Goal: Information Seeking & Learning: Learn about a topic

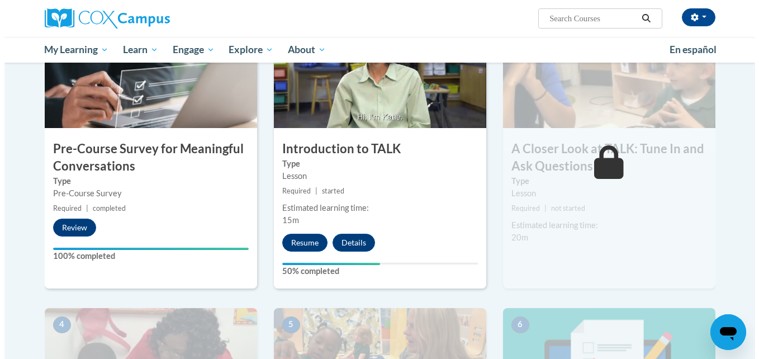
scroll to position [280, 0]
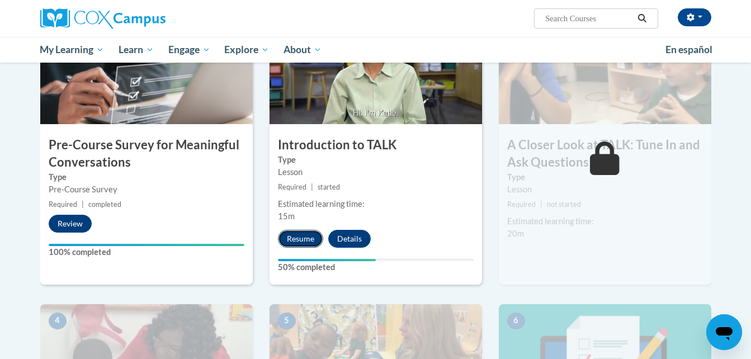
click at [310, 240] on button "Resume" at bounding box center [300, 239] width 45 height 18
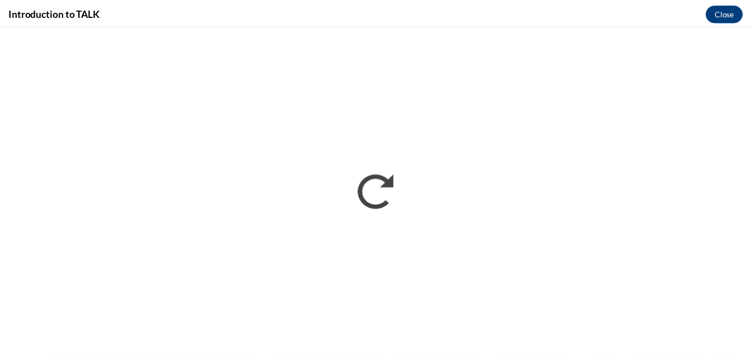
scroll to position [0, 0]
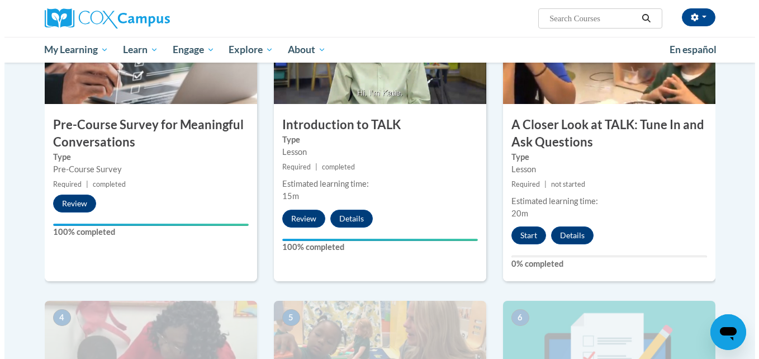
scroll to position [335, 0]
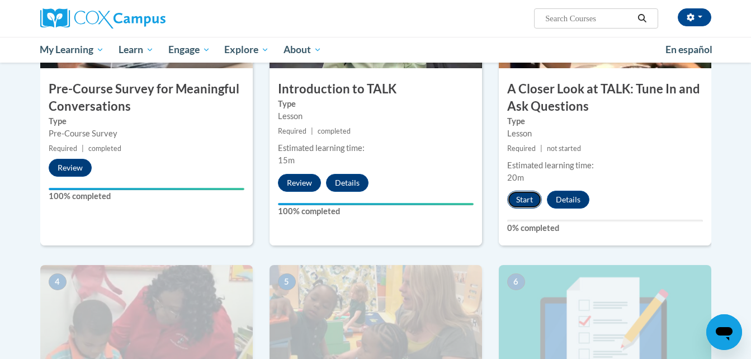
click at [515, 199] on button "Start" at bounding box center [524, 200] width 35 height 18
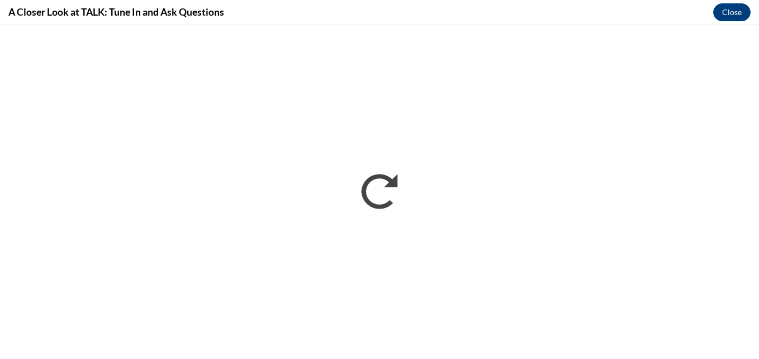
scroll to position [0, 0]
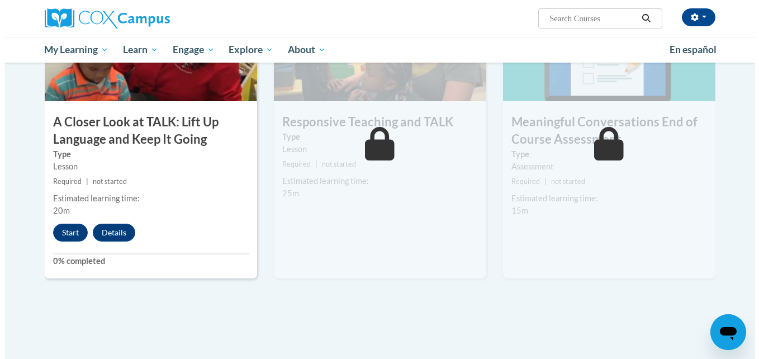
scroll to position [615, 0]
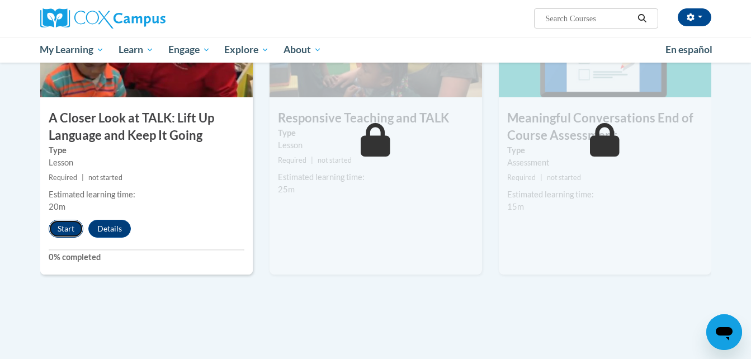
click at [63, 229] on button "Start" at bounding box center [66, 229] width 35 height 18
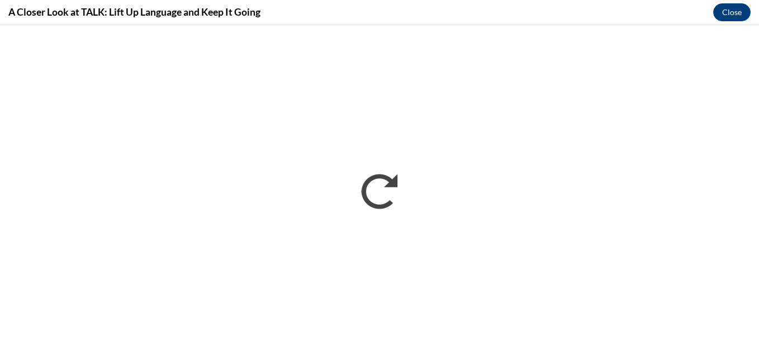
scroll to position [0, 0]
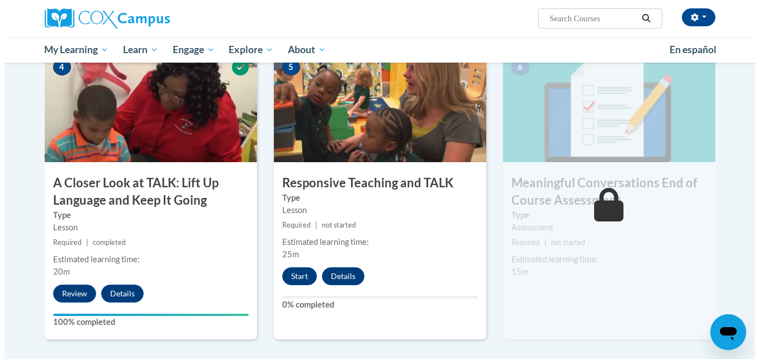
scroll to position [615, 0]
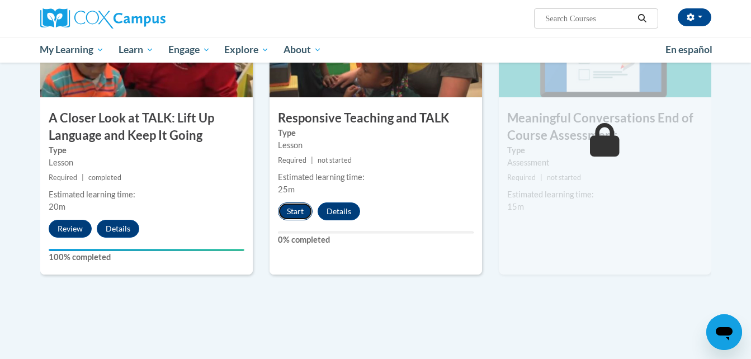
click at [295, 216] on button "Start" at bounding box center [295, 211] width 35 height 18
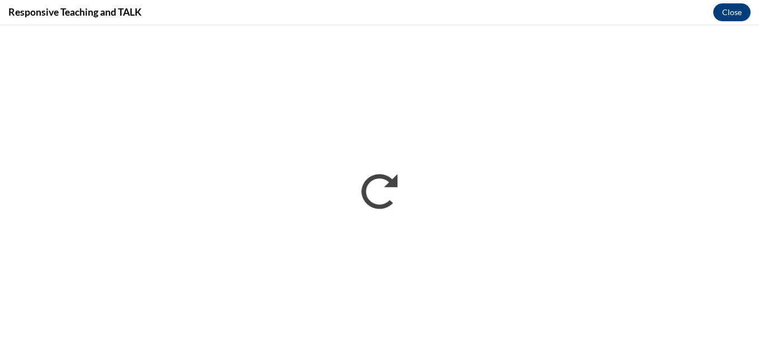
scroll to position [0, 0]
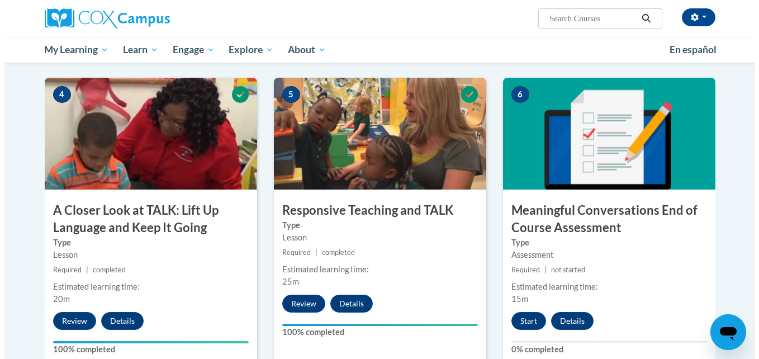
scroll to position [615, 0]
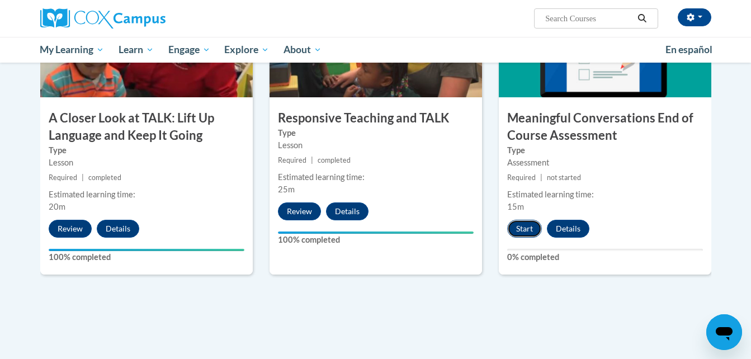
click at [525, 230] on button "Start" at bounding box center [524, 229] width 35 height 18
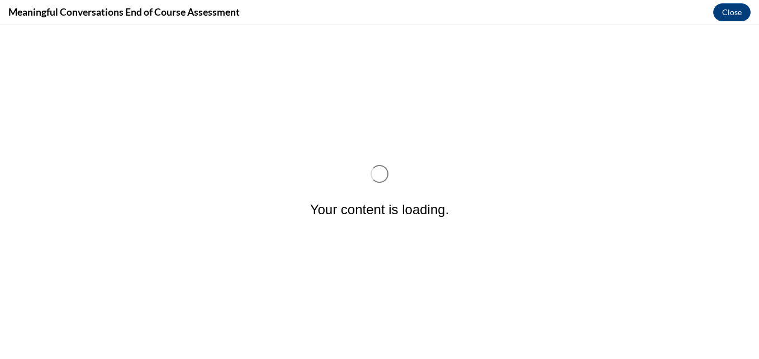
scroll to position [0, 0]
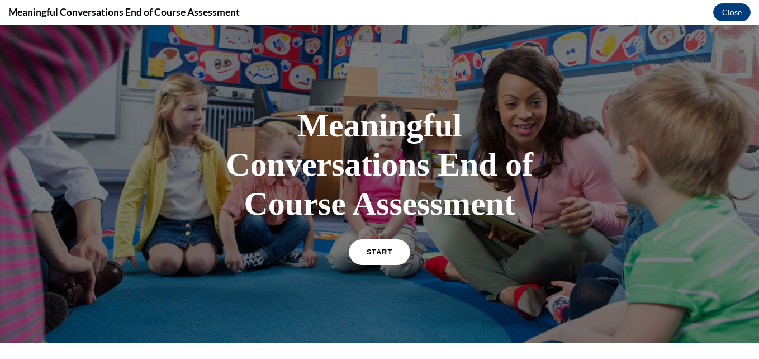
click at [379, 243] on link "START" at bounding box center [379, 252] width 61 height 26
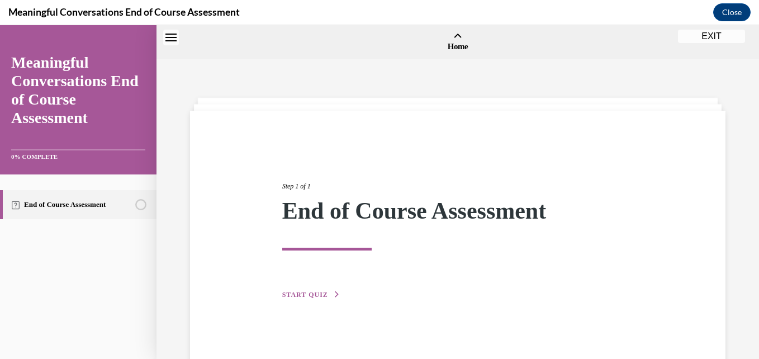
scroll to position [35, 0]
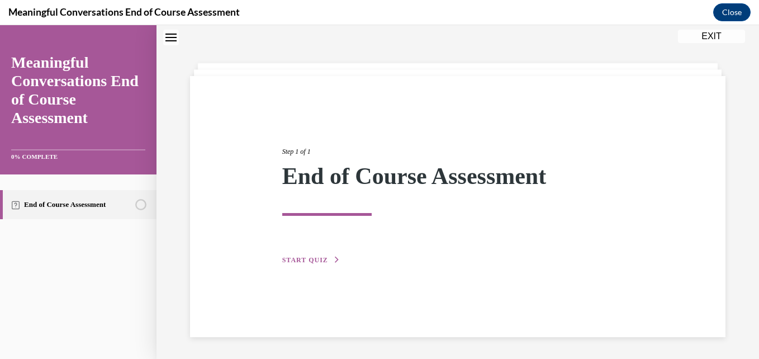
click at [330, 256] on button "START QUIZ" at bounding box center [311, 260] width 58 height 10
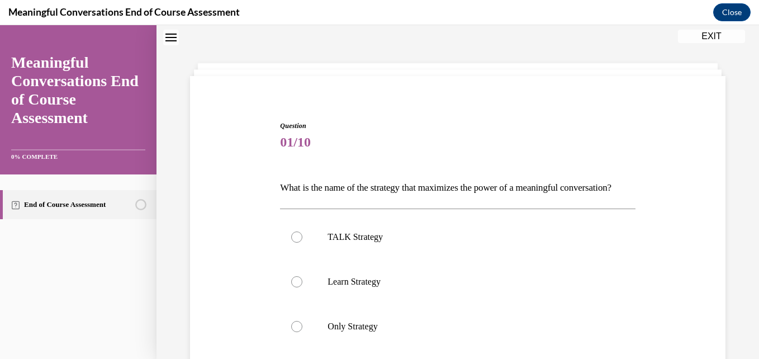
click at [330, 243] on p "TALK Strategy" at bounding box center [468, 236] width 280 height 11
click at [302, 243] on input "TALK Strategy" at bounding box center [296, 236] width 11 height 11
radio input "true"
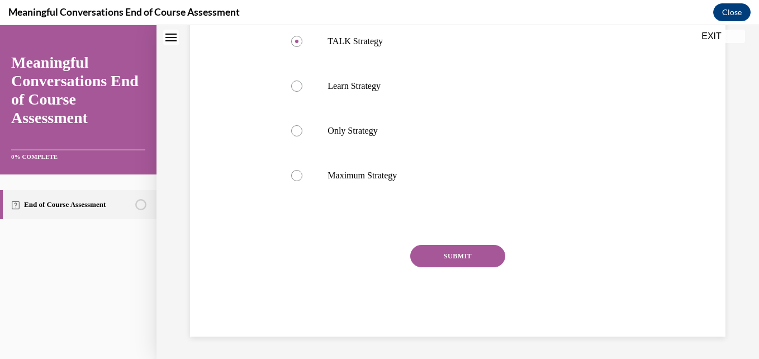
click at [485, 254] on button "SUBMIT" at bounding box center [457, 256] width 95 height 22
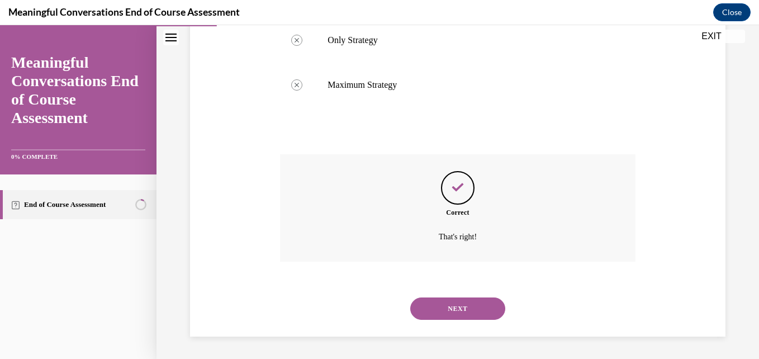
scroll to position [340, 0]
click at [470, 309] on button "NEXT" at bounding box center [457, 308] width 95 height 22
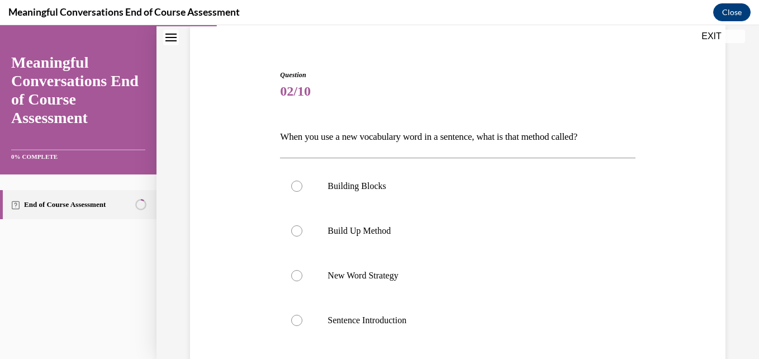
scroll to position [112, 0]
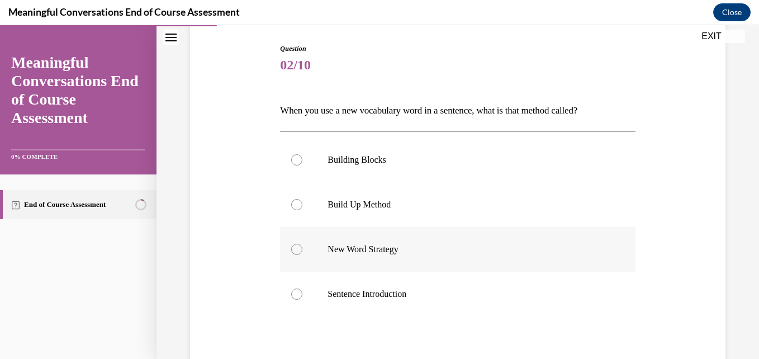
click at [377, 249] on p "New Word Strategy" at bounding box center [468, 249] width 280 height 11
click at [302, 249] on input "New Word Strategy" at bounding box center [296, 249] width 11 height 11
radio input "true"
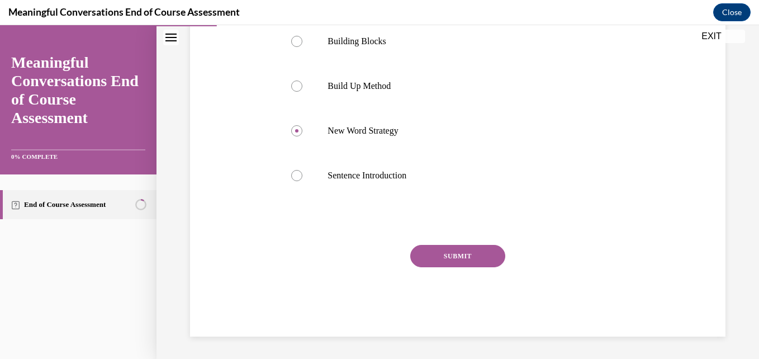
click at [470, 257] on button "SUBMIT" at bounding box center [457, 256] width 95 height 22
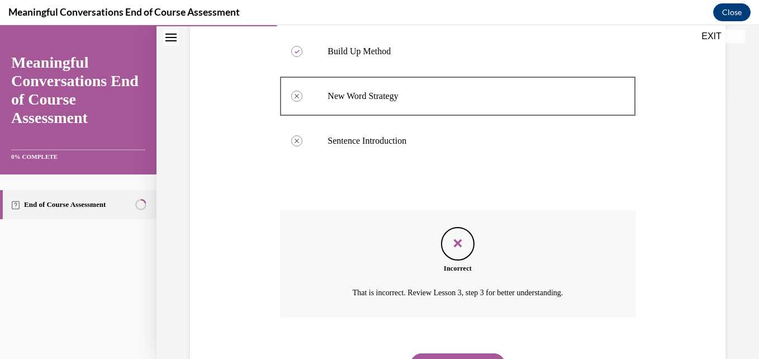
scroll to position [321, 0]
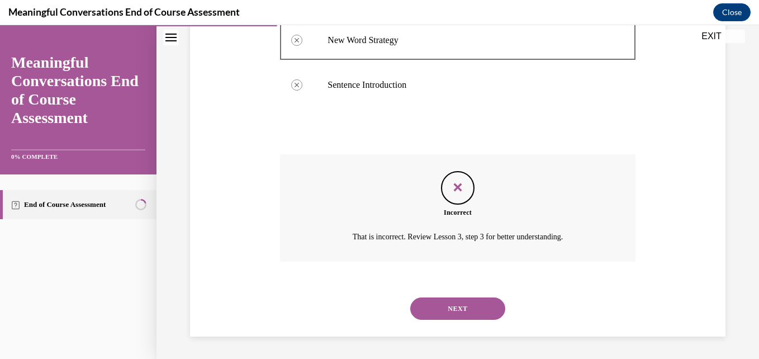
click at [466, 310] on button "NEXT" at bounding box center [457, 308] width 95 height 22
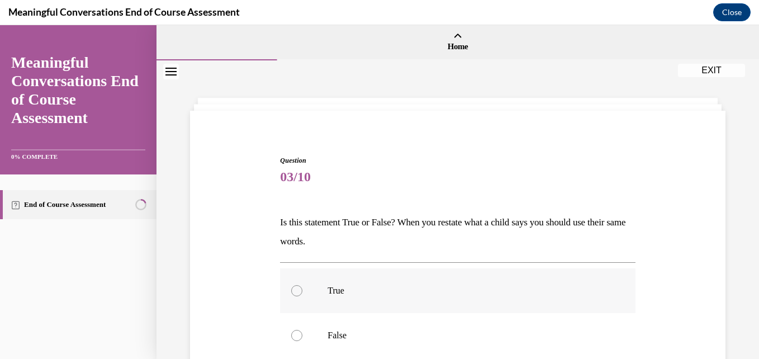
scroll to position [112, 0]
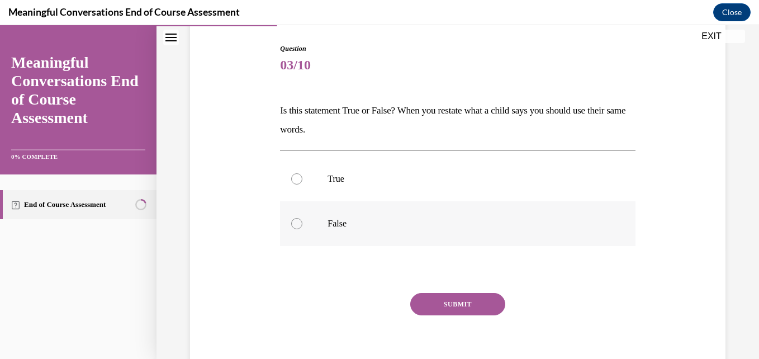
click at [332, 218] on p "False" at bounding box center [468, 223] width 280 height 11
click at [302, 218] on input "False" at bounding box center [296, 223] width 11 height 11
radio input "true"
click at [446, 309] on button "SUBMIT" at bounding box center [457, 304] width 95 height 22
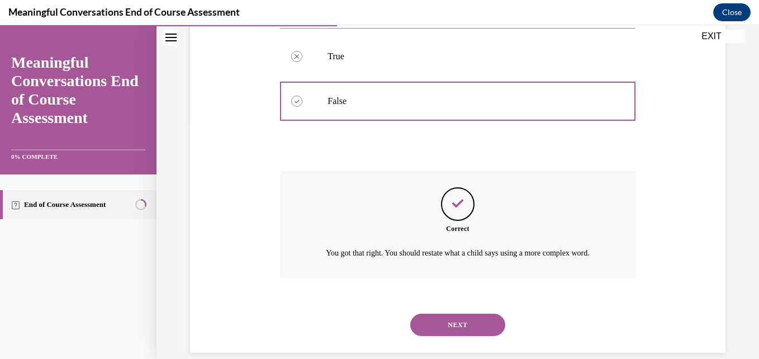
scroll to position [264, 0]
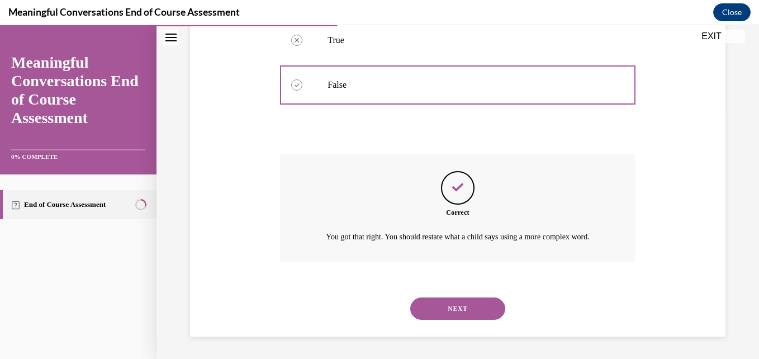
click at [444, 312] on button "NEXT" at bounding box center [457, 308] width 95 height 22
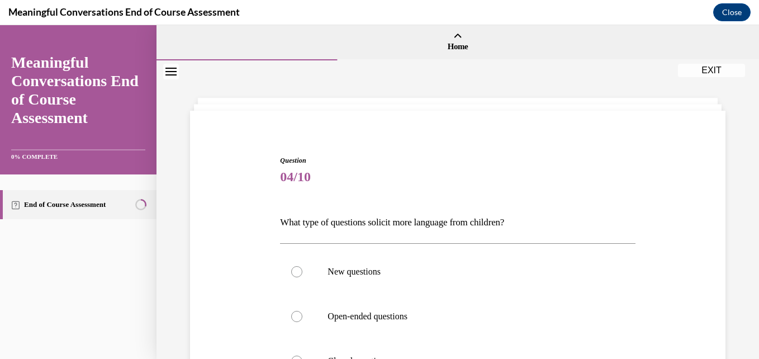
scroll to position [56, 0]
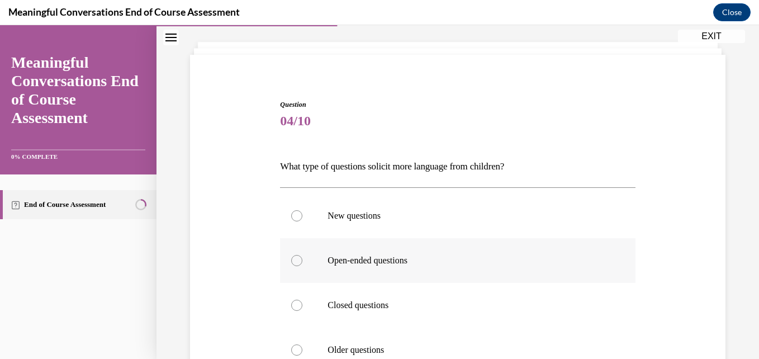
click at [398, 264] on p "Open-ended questions" at bounding box center [468, 260] width 280 height 11
click at [302, 264] on input "Open-ended questions" at bounding box center [296, 260] width 11 height 11
radio input "true"
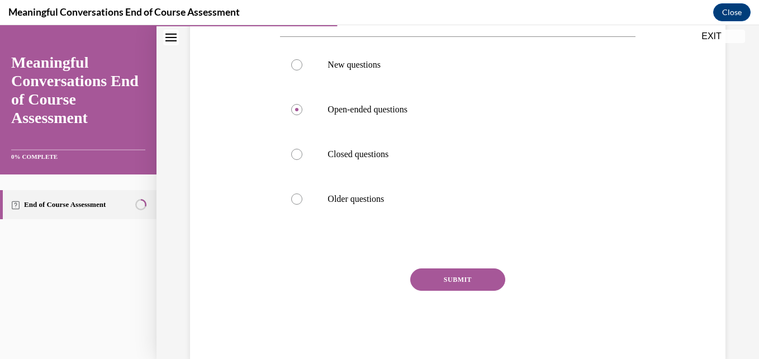
scroll to position [224, 0]
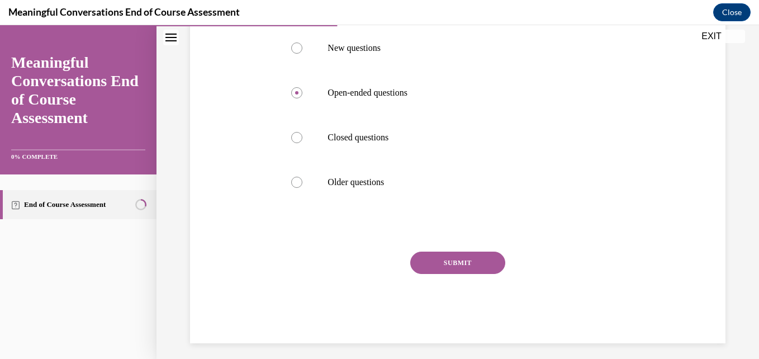
click at [470, 256] on button "SUBMIT" at bounding box center [457, 263] width 95 height 22
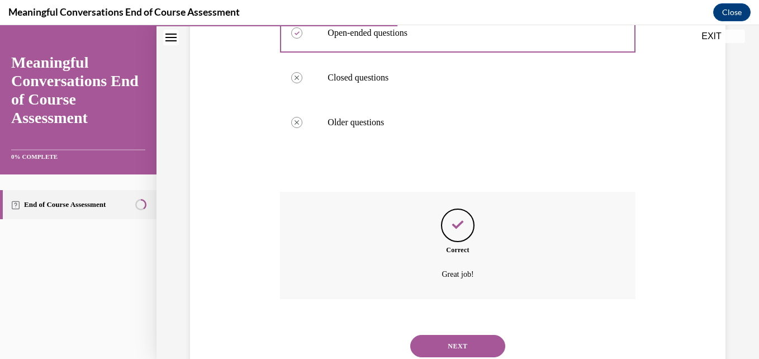
scroll to position [321, 0]
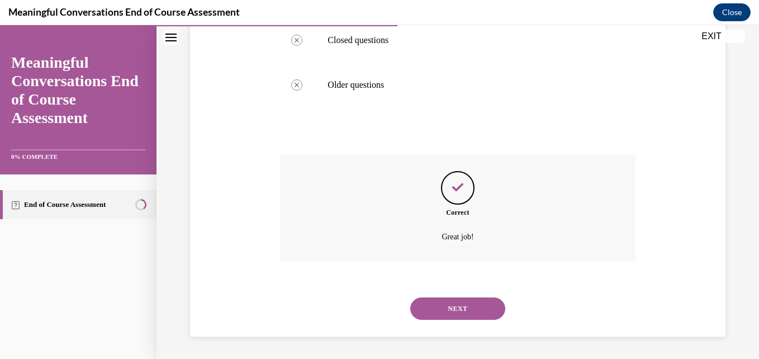
click at [473, 305] on button "NEXT" at bounding box center [457, 308] width 95 height 22
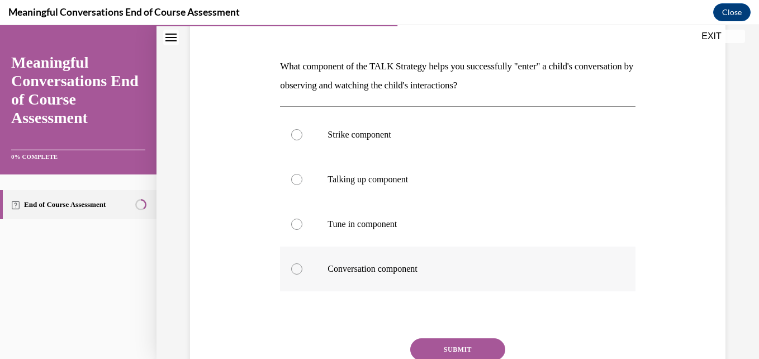
scroll to position [168, 0]
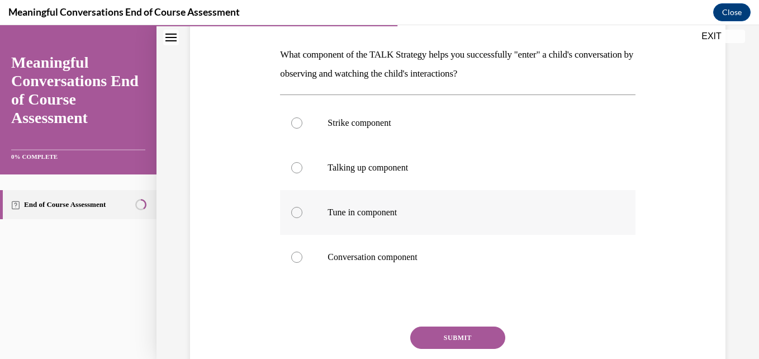
click at [384, 214] on p "Tune in component" at bounding box center [468, 212] width 280 height 11
click at [302, 214] on input "Tune in component" at bounding box center [296, 212] width 11 height 11
radio input "true"
click at [458, 339] on button "SUBMIT" at bounding box center [457, 338] width 95 height 22
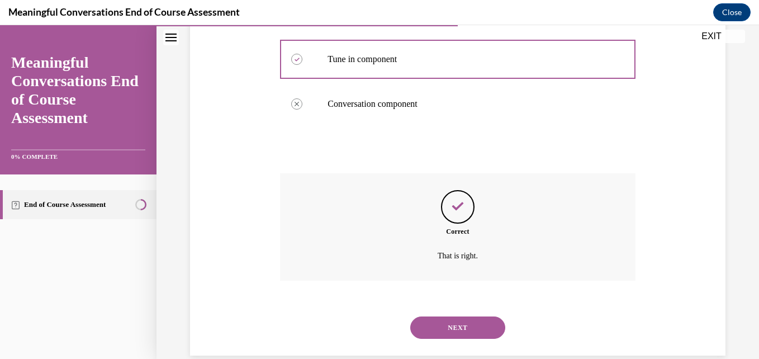
scroll to position [340, 0]
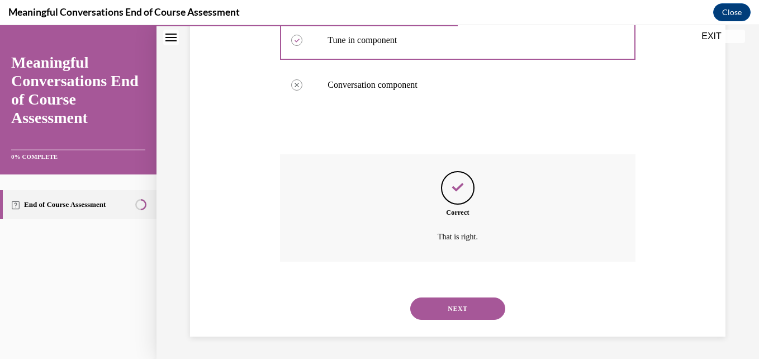
click at [466, 309] on button "NEXT" at bounding box center [457, 308] width 95 height 22
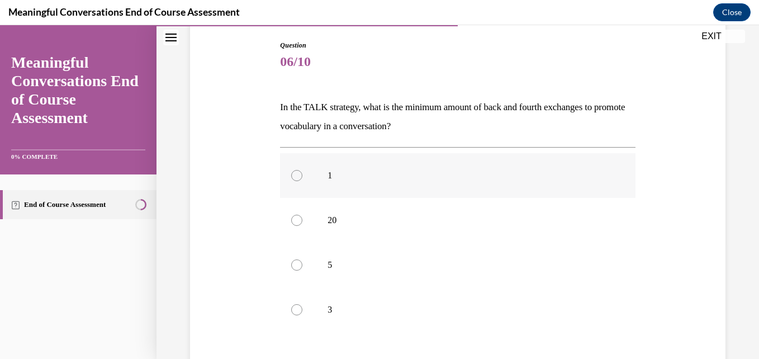
scroll to position [168, 0]
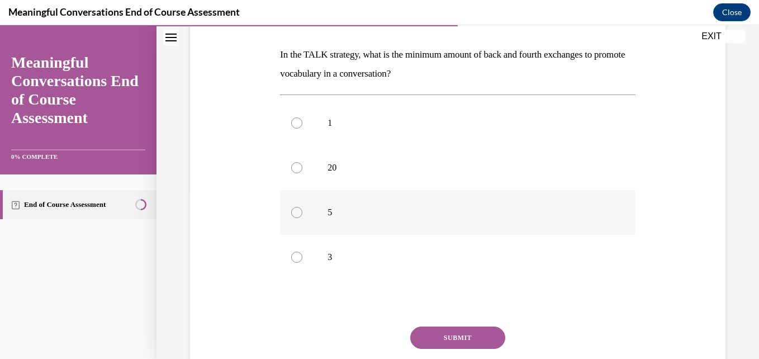
click at [296, 216] on div at bounding box center [296, 212] width 11 height 11
click at [296, 216] on input "5" at bounding box center [296, 212] width 11 height 11
radio input "true"
click at [466, 339] on button "SUBMIT" at bounding box center [457, 338] width 95 height 22
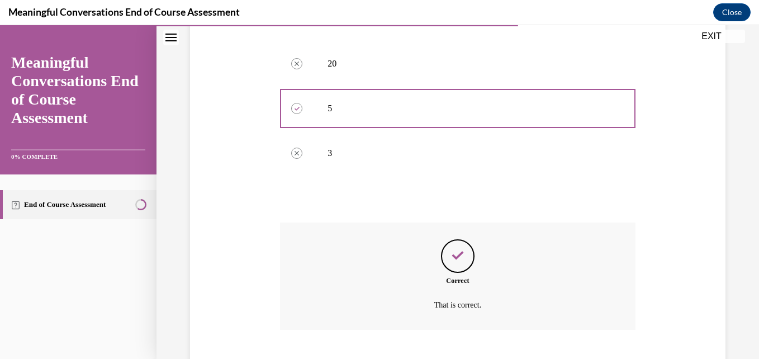
scroll to position [340, 0]
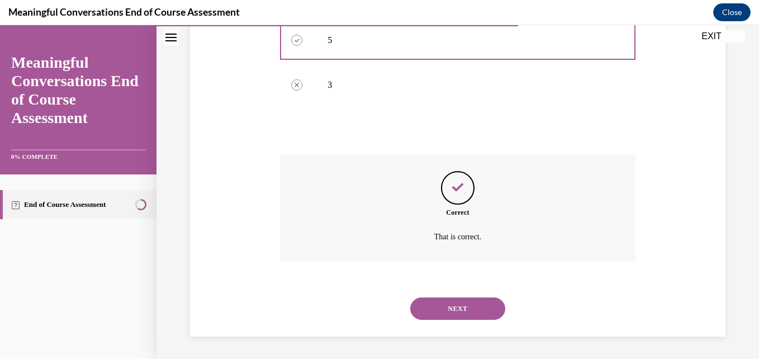
click at [469, 313] on button "NEXT" at bounding box center [457, 308] width 95 height 22
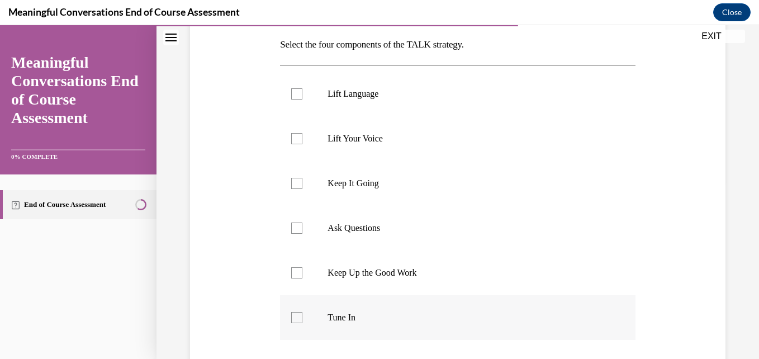
scroll to position [224, 0]
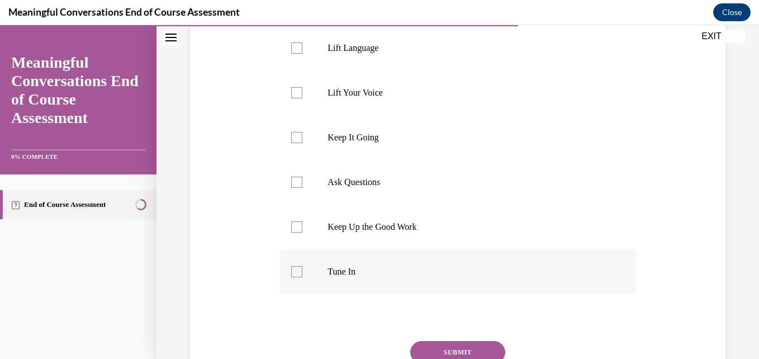
click at [299, 272] on div at bounding box center [296, 271] width 11 height 11
click at [299, 272] on input "Tune In" at bounding box center [296, 271] width 11 height 11
checkbox input "true"
click at [295, 47] on div at bounding box center [296, 47] width 11 height 11
click at [295, 47] on input "Lift Language" at bounding box center [296, 47] width 11 height 11
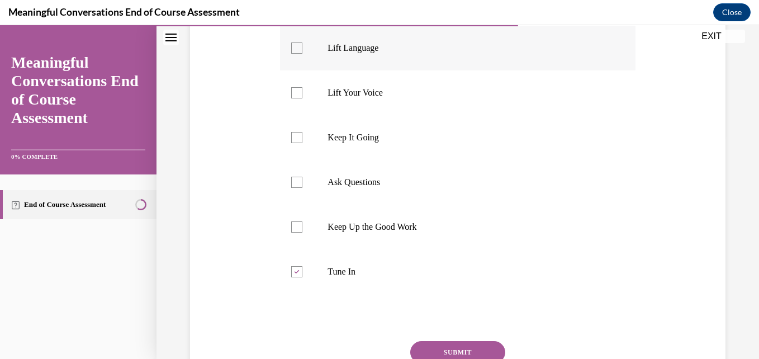
checkbox input "true"
click at [297, 181] on div at bounding box center [296, 182] width 11 height 11
click at [297, 181] on input "Ask Questions" at bounding box center [296, 182] width 11 height 11
checkbox input "true"
click at [301, 137] on div at bounding box center [296, 137] width 11 height 11
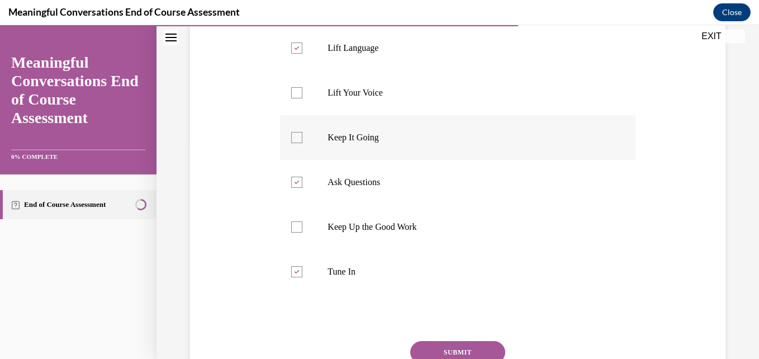
click at [301, 137] on input "Keep It Going" at bounding box center [296, 137] width 11 height 11
checkbox input "true"
click at [472, 347] on button "SUBMIT" at bounding box center [457, 352] width 95 height 22
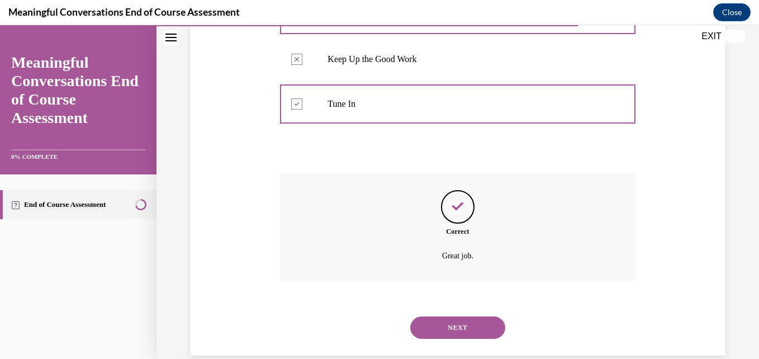
scroll to position [410, 0]
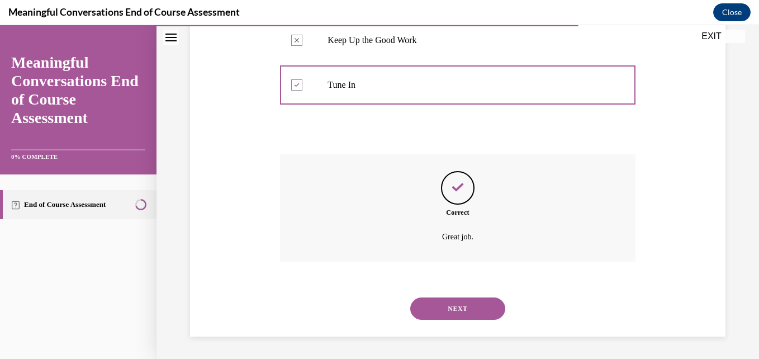
click at [478, 311] on button "NEXT" at bounding box center [457, 308] width 95 height 22
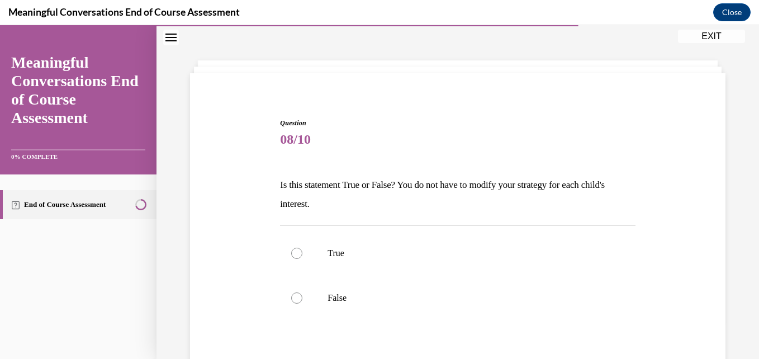
scroll to position [56, 0]
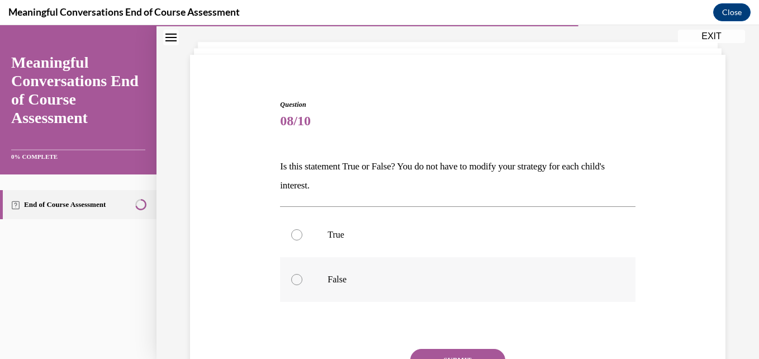
click at [322, 280] on label "False" at bounding box center [457, 279] width 355 height 45
click at [302, 280] on input "False" at bounding box center [296, 279] width 11 height 11
radio input "true"
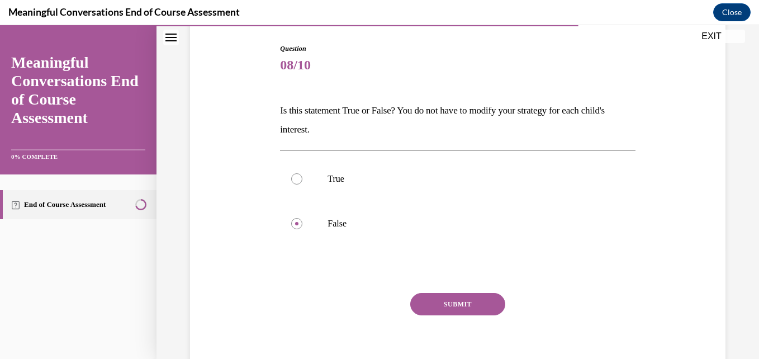
click at [472, 302] on button "SUBMIT" at bounding box center [457, 304] width 95 height 22
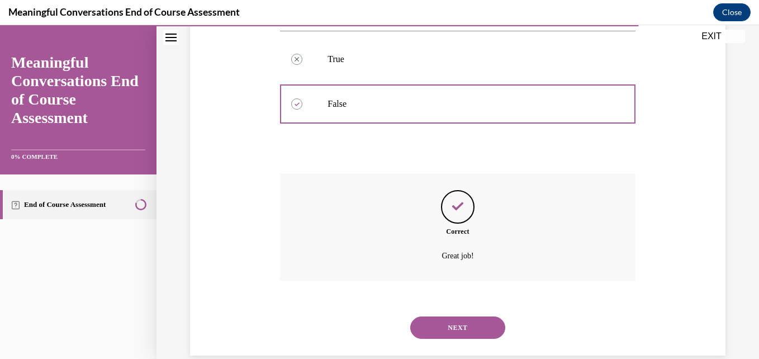
scroll to position [250, 0]
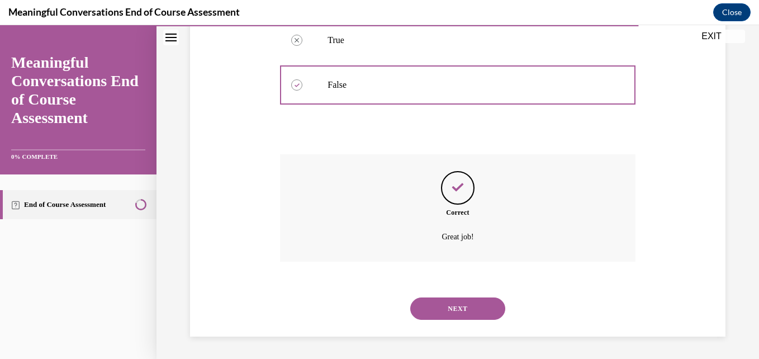
click at [458, 305] on button "NEXT" at bounding box center [457, 308] width 95 height 22
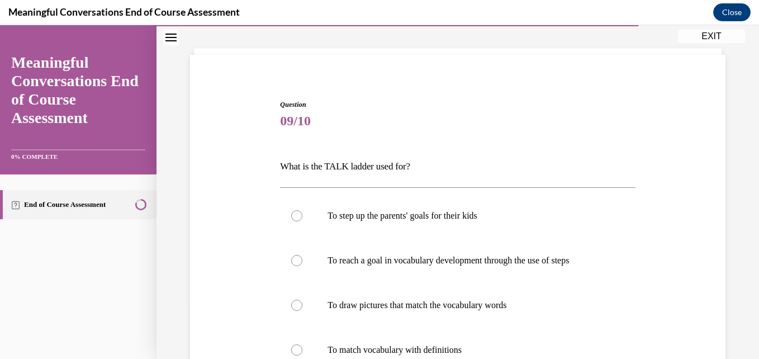
scroll to position [112, 0]
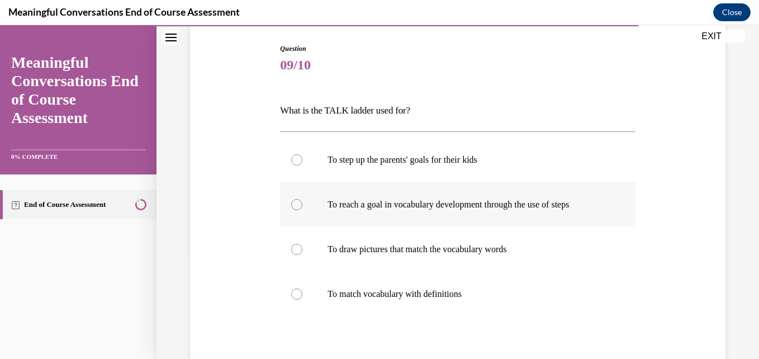
click at [442, 209] on p "To reach a goal in vocabulary development through the use of steps" at bounding box center [468, 204] width 280 height 11
click at [302, 209] on input "To reach a goal in vocabulary development through the use of steps" at bounding box center [296, 204] width 11 height 11
radio input "true"
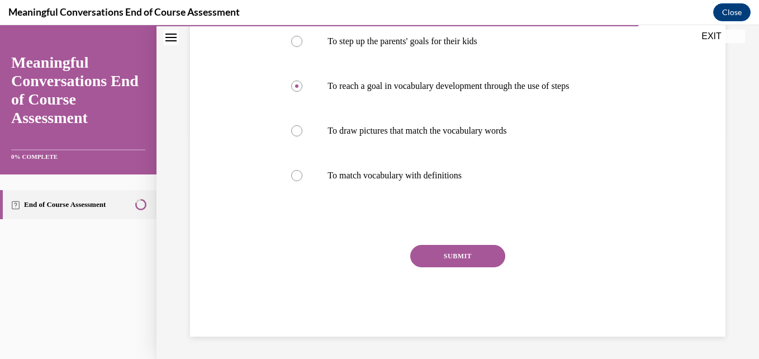
click at [480, 249] on button "SUBMIT" at bounding box center [457, 256] width 95 height 22
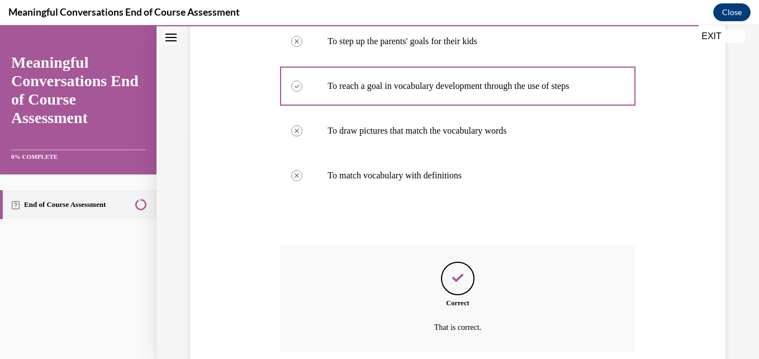
scroll to position [321, 0]
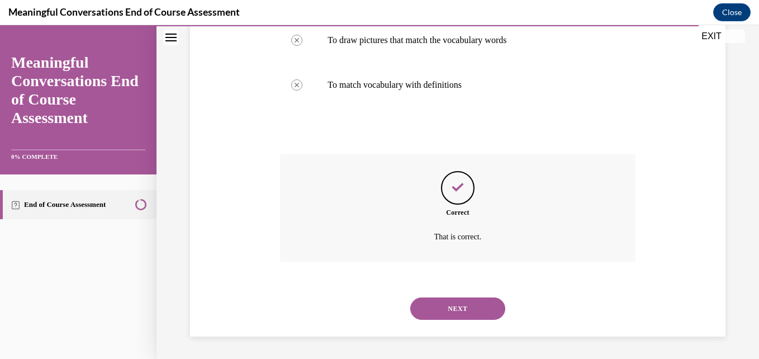
click at [465, 300] on button "NEXT" at bounding box center [457, 308] width 95 height 22
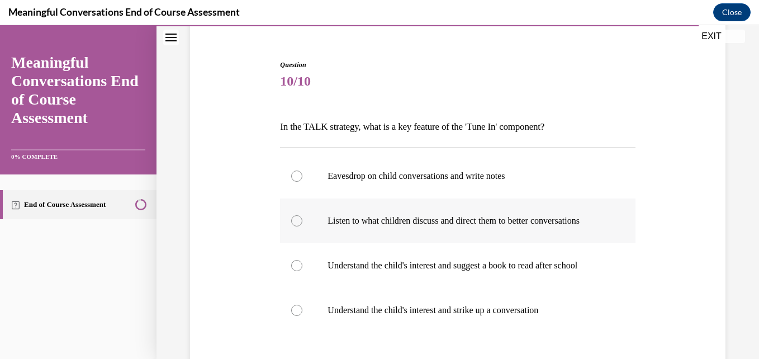
scroll to position [112, 0]
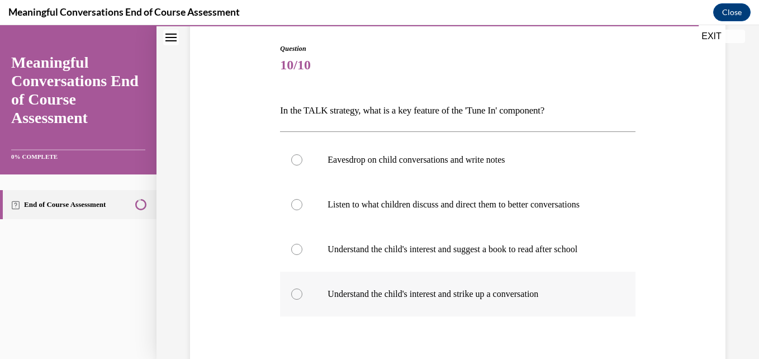
click at [485, 300] on p "Understand the child's interest and strike up a conversation" at bounding box center [468, 293] width 280 height 11
click at [302, 300] on input "Understand the child's interest and strike up a conversation" at bounding box center [296, 293] width 11 height 11
radio input "true"
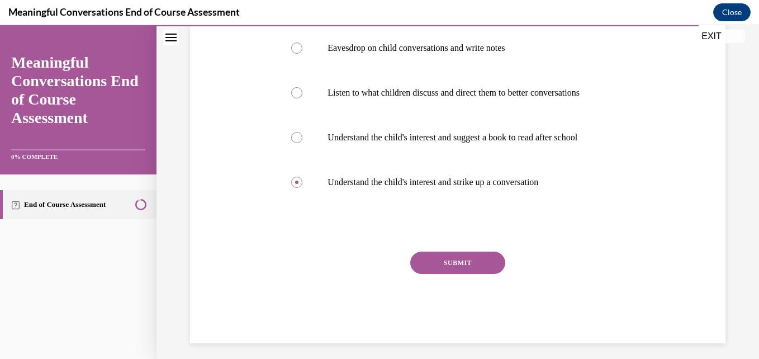
click at [474, 274] on button "SUBMIT" at bounding box center [457, 263] width 95 height 22
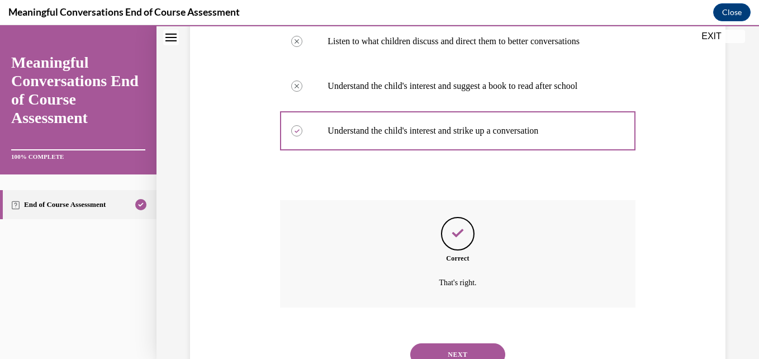
scroll to position [343, 0]
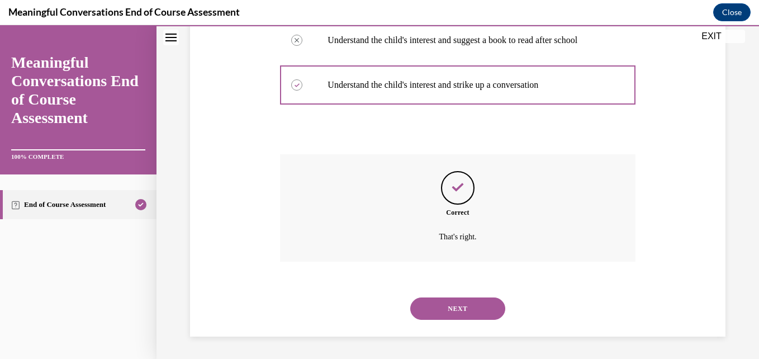
click at [480, 312] on button "NEXT" at bounding box center [457, 308] width 95 height 22
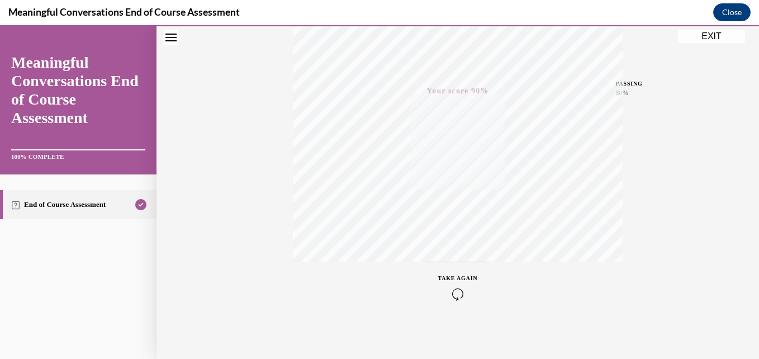
scroll to position [239, 0]
click at [715, 40] on button "EXIT" at bounding box center [711, 36] width 67 height 13
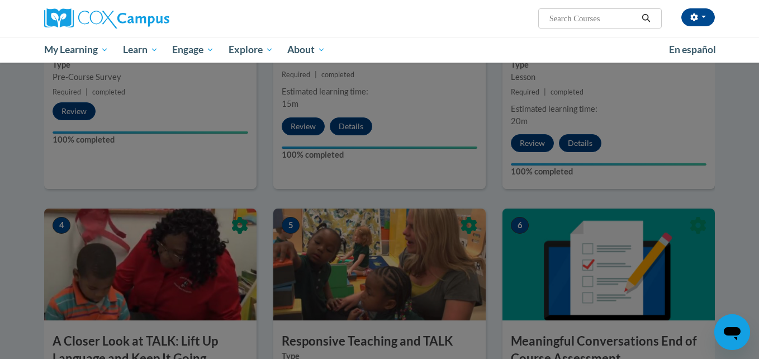
scroll to position [391, 0]
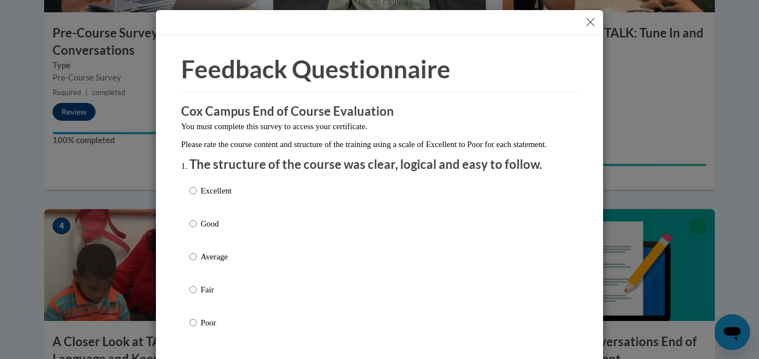
drag, startPoint x: 213, startPoint y: 205, endPoint x: 311, endPoint y: 212, distance: 98.2
click at [215, 197] on p "Excellent" at bounding box center [216, 191] width 31 height 12
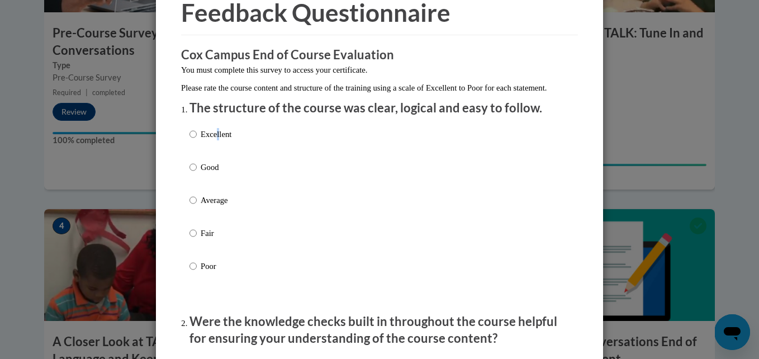
scroll to position [56, 0]
click at [190, 141] on input "Excellent" at bounding box center [193, 135] width 7 height 12
radio input "true"
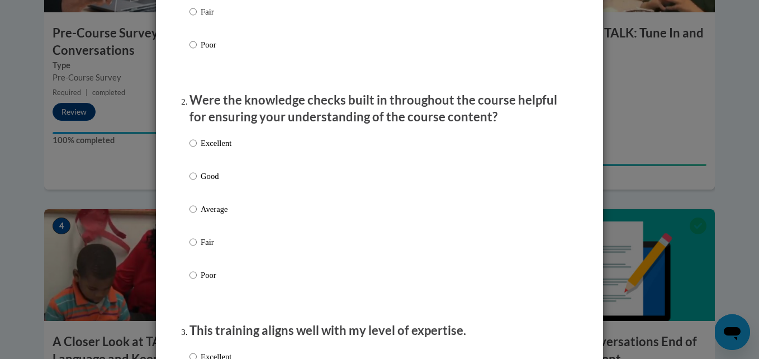
scroll to position [280, 0]
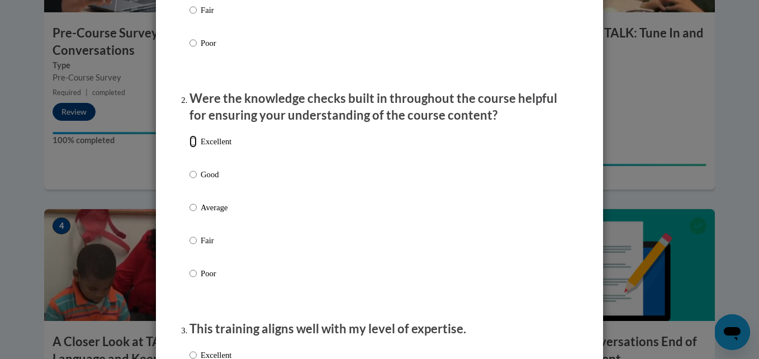
click at [190, 148] on input "Excellent" at bounding box center [193, 141] width 7 height 12
radio input "true"
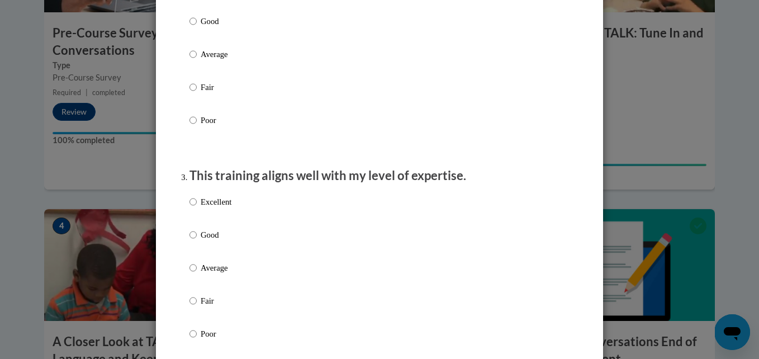
scroll to position [447, 0]
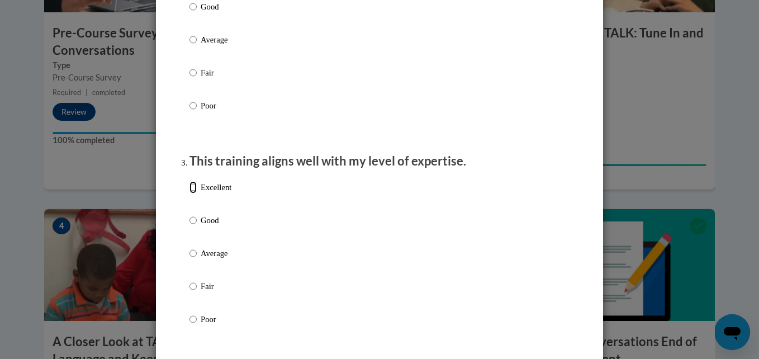
click at [190, 193] on input "Excellent" at bounding box center [193, 187] width 7 height 12
radio input "true"
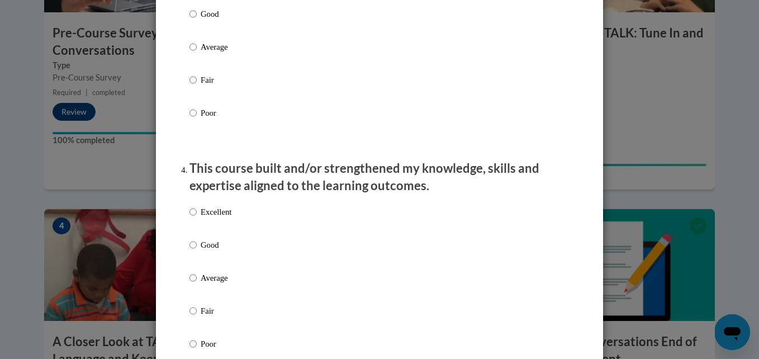
scroll to position [671, 0]
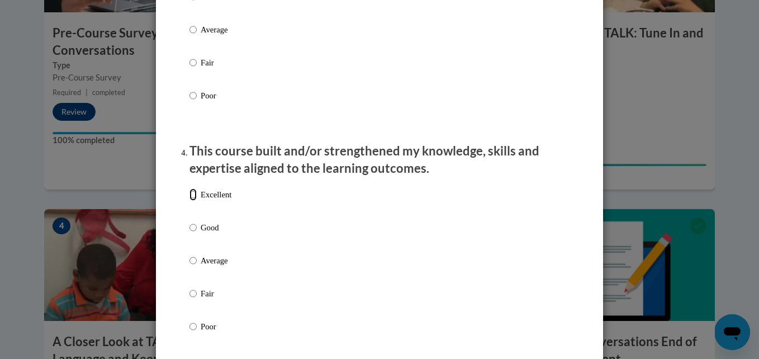
click at [190, 201] on input "Excellent" at bounding box center [193, 194] width 7 height 12
radio input "true"
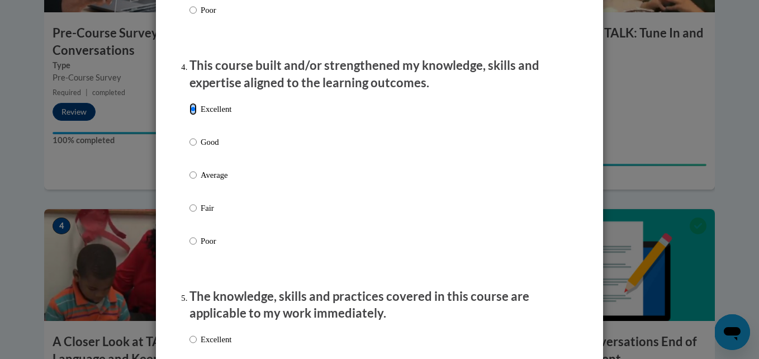
scroll to position [895, 0]
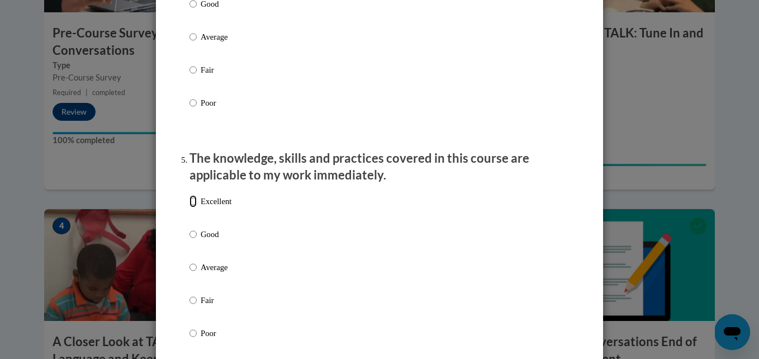
click at [190, 207] on input "Excellent" at bounding box center [193, 201] width 7 height 12
radio input "true"
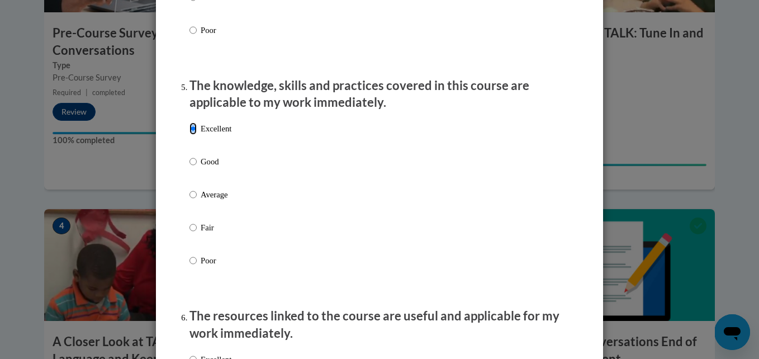
scroll to position [1118, 0]
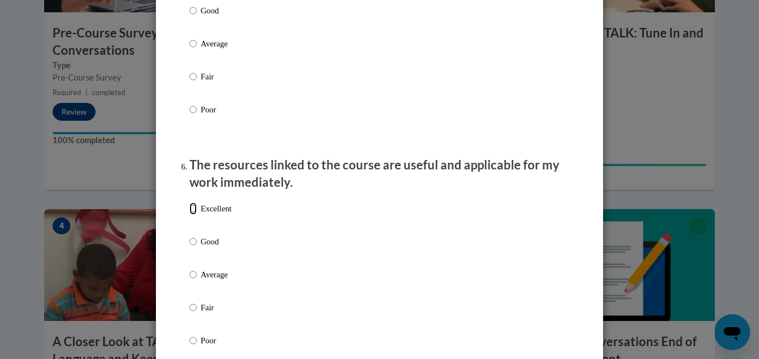
click at [191, 215] on input "Excellent" at bounding box center [193, 208] width 7 height 12
radio input "true"
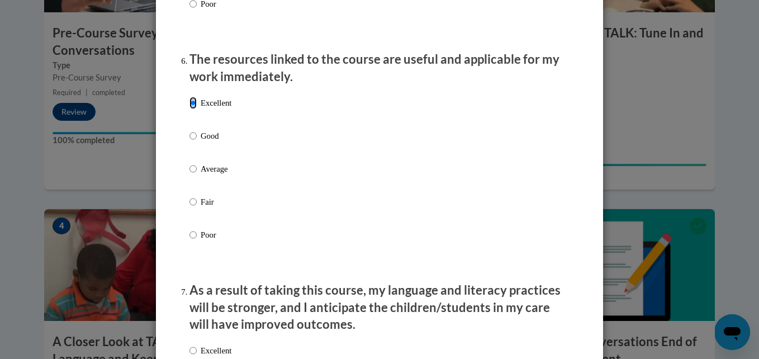
scroll to position [1342, 0]
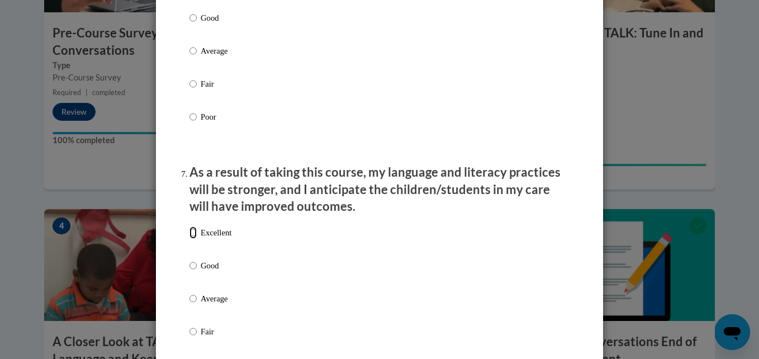
click at [190, 239] on input "Excellent" at bounding box center [193, 232] width 7 height 12
radio input "true"
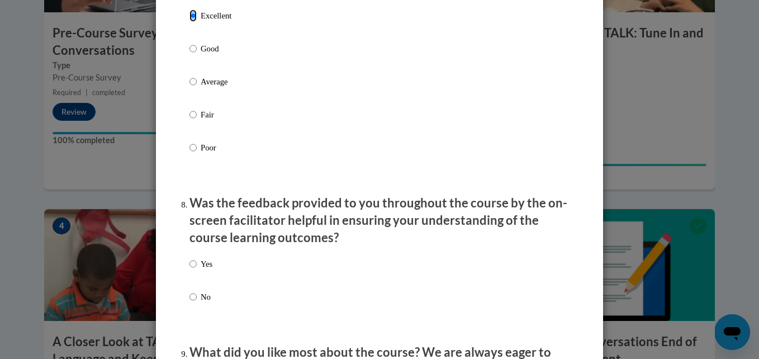
scroll to position [1565, 0]
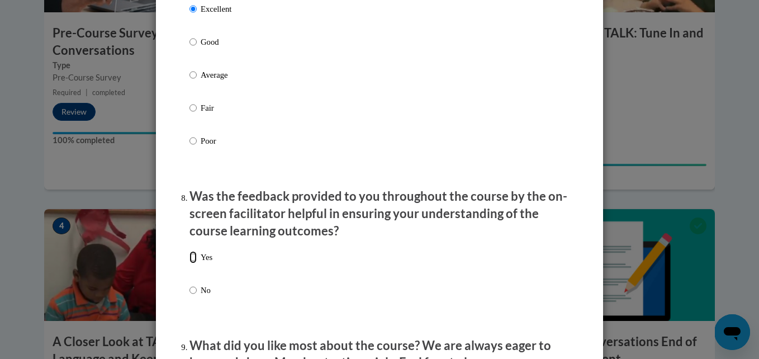
click at [191, 263] on input "Yes" at bounding box center [193, 257] width 7 height 12
radio input "true"
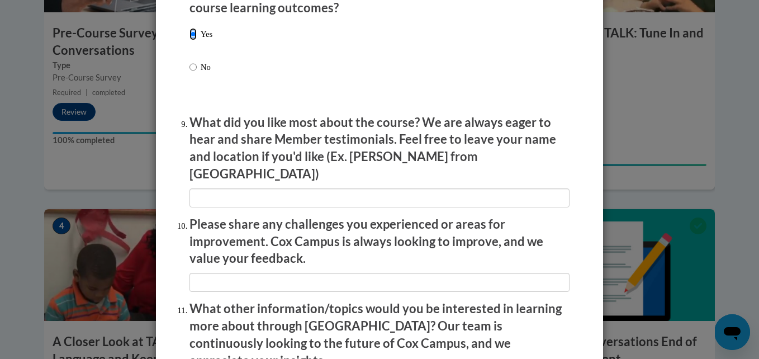
scroll to position [1789, 0]
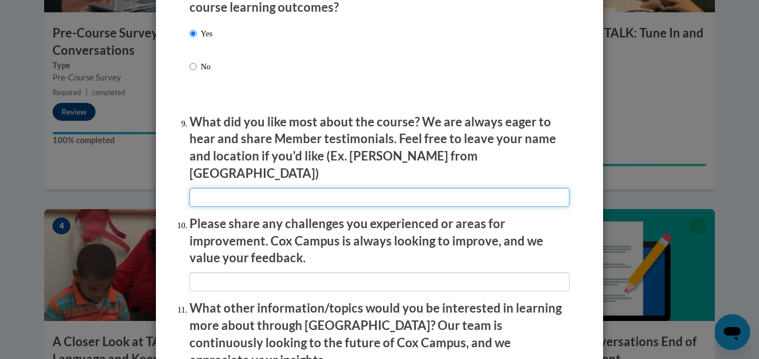
click at [214, 192] on input "textbox" at bounding box center [380, 197] width 380 height 19
type input "na"
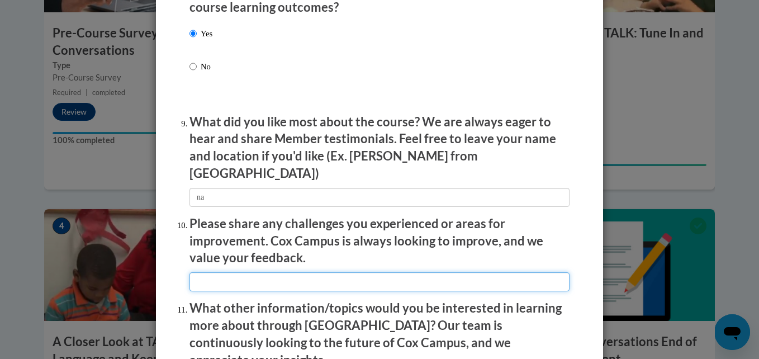
click at [304, 272] on input "textbox" at bounding box center [380, 281] width 380 height 19
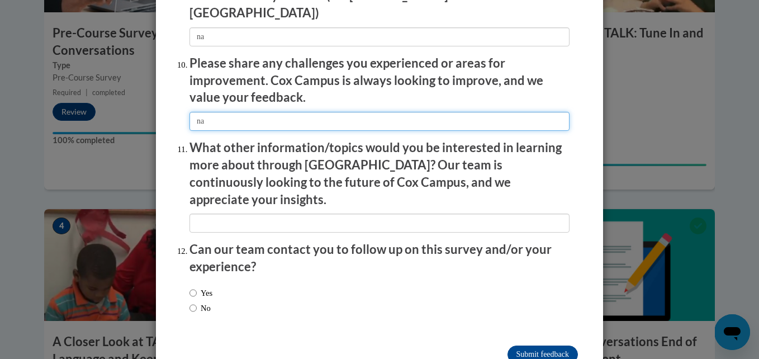
scroll to position [1957, 0]
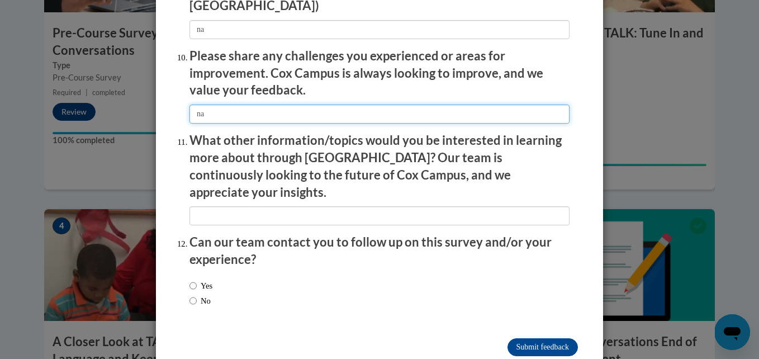
type input "na"
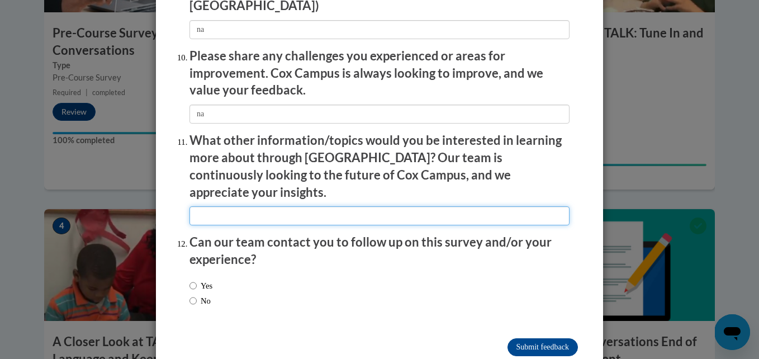
click at [255, 206] on input "textbox" at bounding box center [380, 215] width 380 height 19
type input "na"
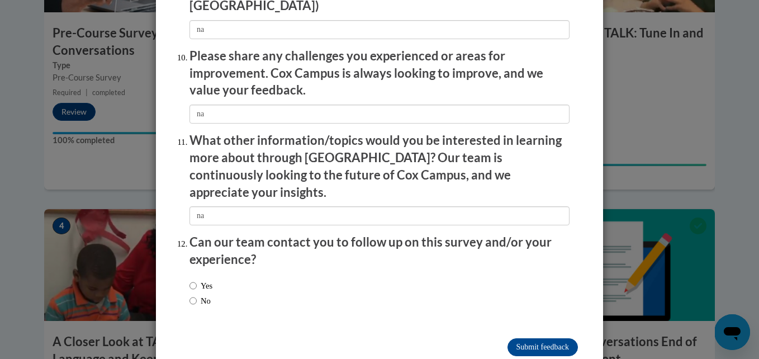
click at [190, 295] on input "No" at bounding box center [193, 301] width 7 height 12
radio input "true"
click at [528, 338] on input "Submit feedback" at bounding box center [543, 347] width 70 height 18
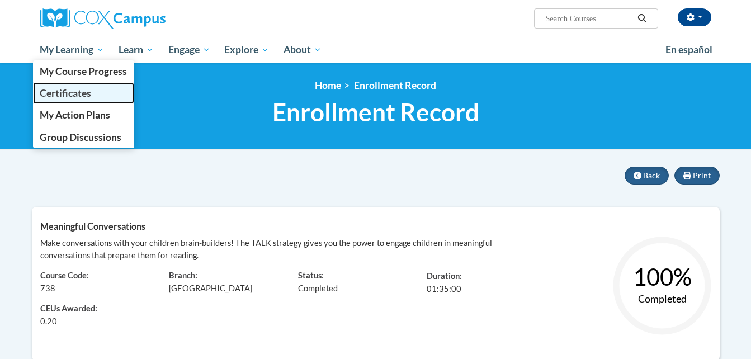
click at [82, 93] on span "Certificates" at bounding box center [65, 93] width 51 height 12
